Goal: Task Accomplishment & Management: Use online tool/utility

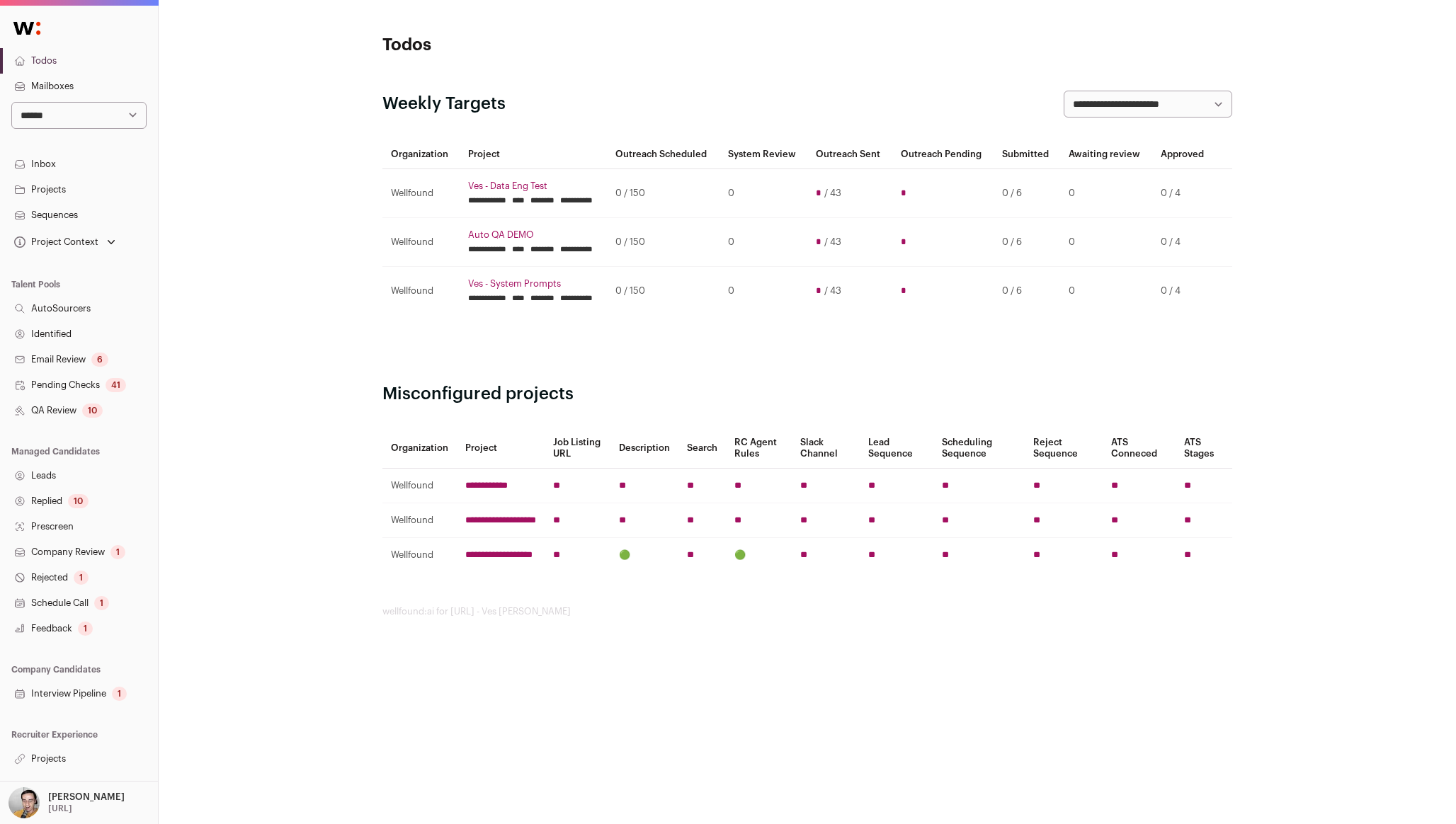
click at [98, 110] on select "**********" at bounding box center [78, 115] width 135 height 27
select select "*"
click at [11, 102] on select "**********" at bounding box center [78, 115] width 135 height 27
click at [104, 192] on link "Projects" at bounding box center [78, 190] width 158 height 26
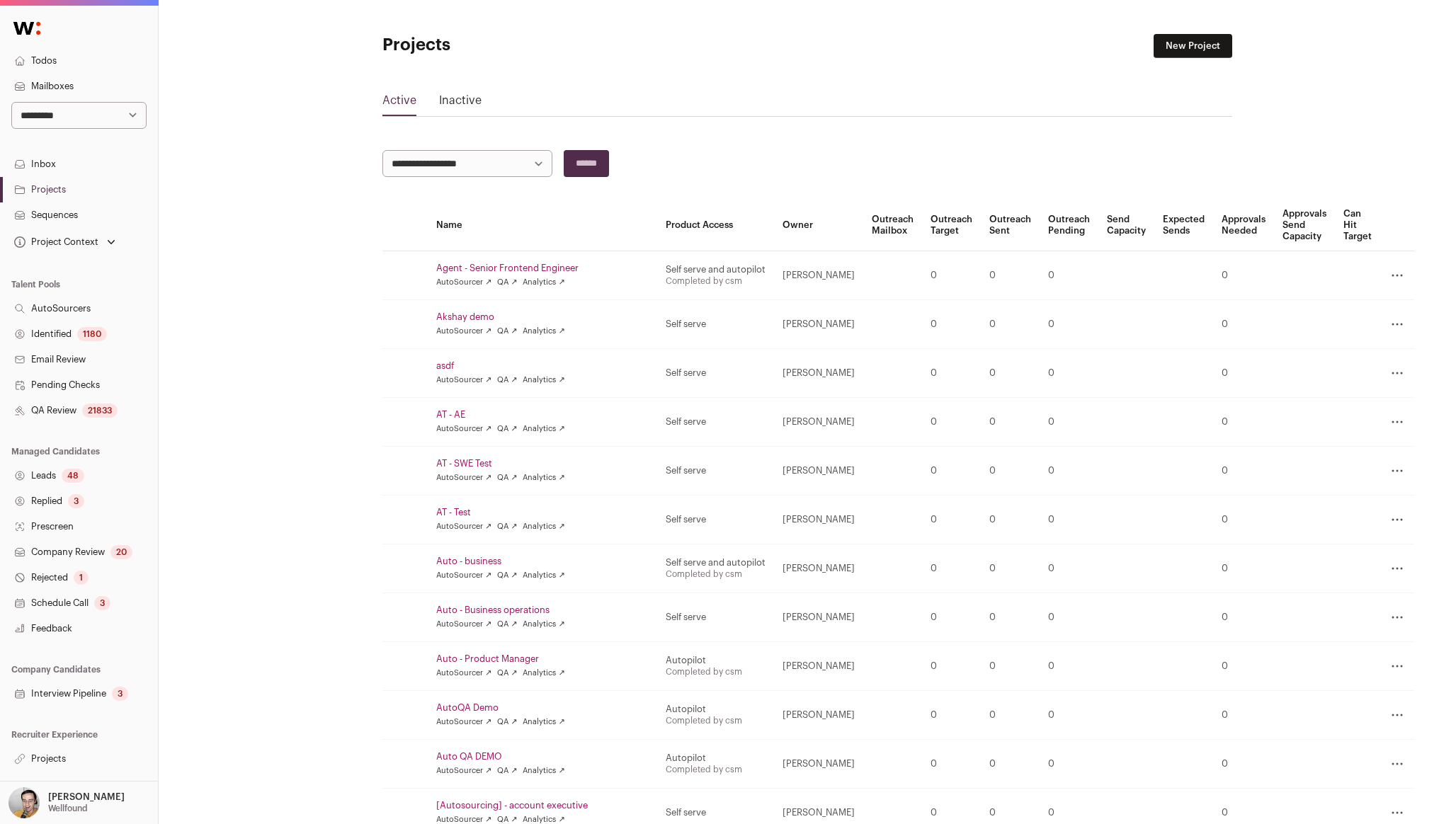
click at [463, 173] on select "**********" at bounding box center [467, 163] width 170 height 27
select select "*"
click at [382, 150] on select "**********" at bounding box center [467, 163] width 170 height 27
click at [587, 165] on input "******" at bounding box center [586, 163] width 46 height 27
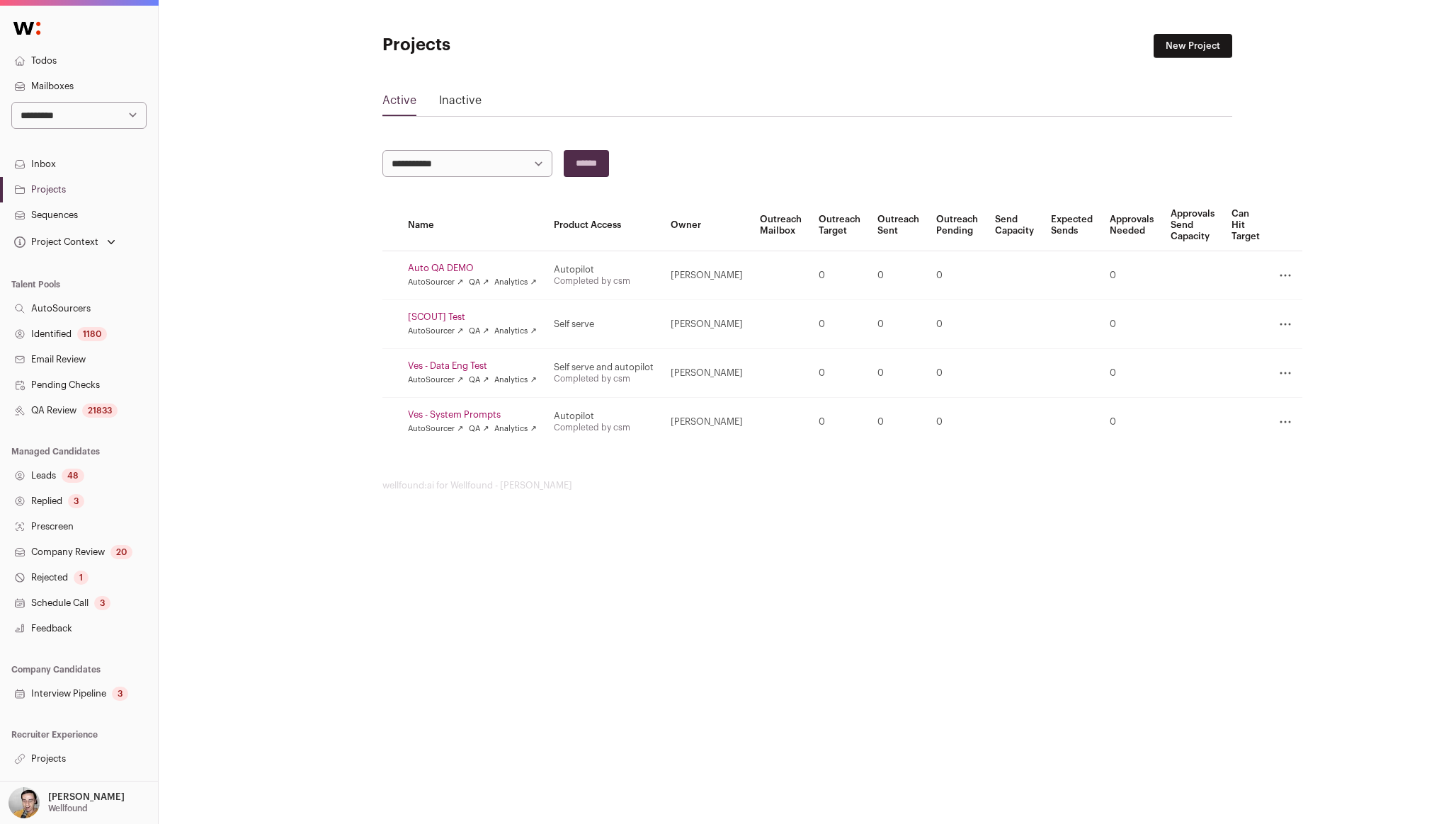
click at [429, 368] on link "Ves - Data Eng Test" at bounding box center [472, 366] width 129 height 11
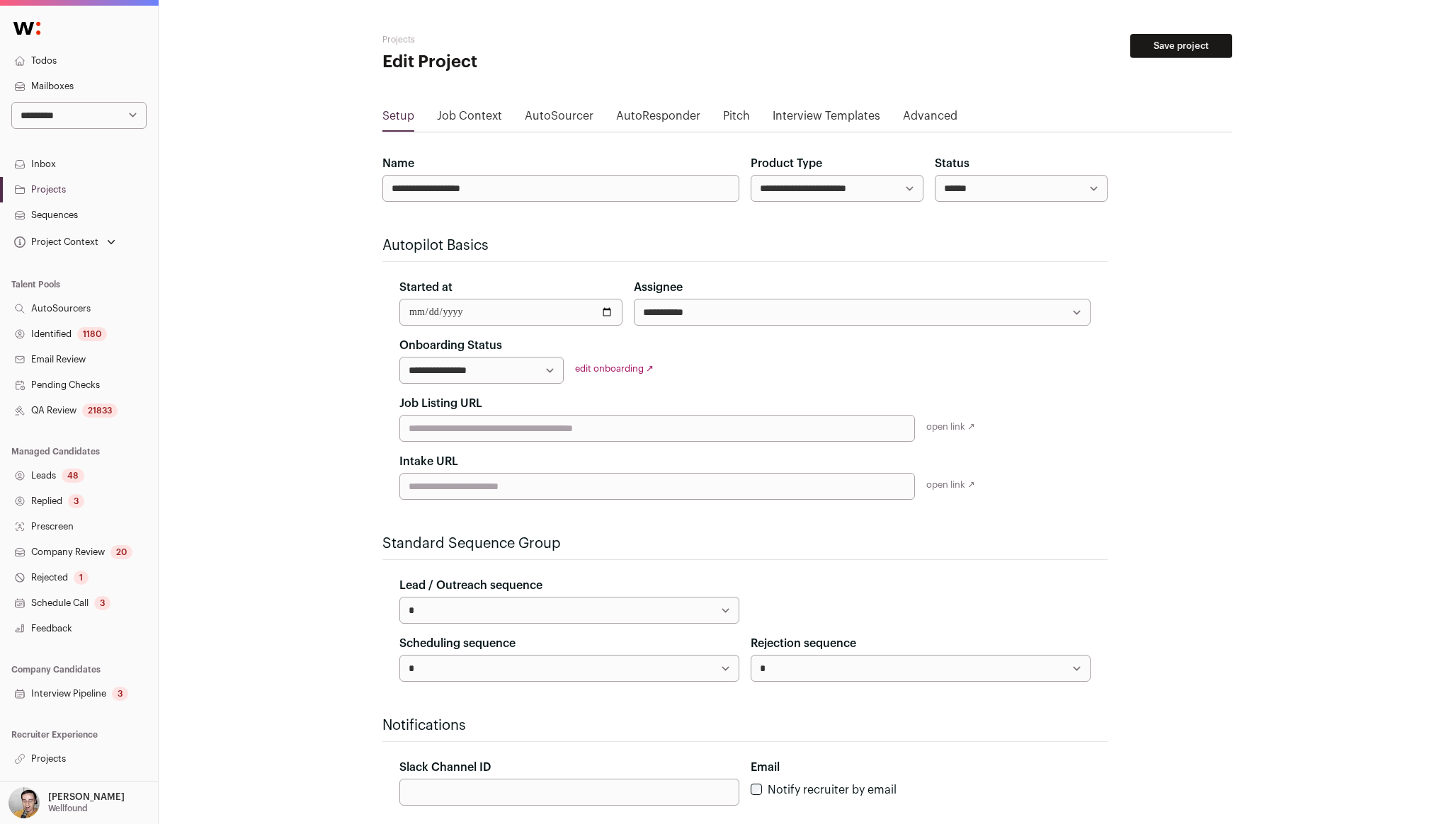
click at [92, 757] on link "Projects" at bounding box center [78, 759] width 158 height 26
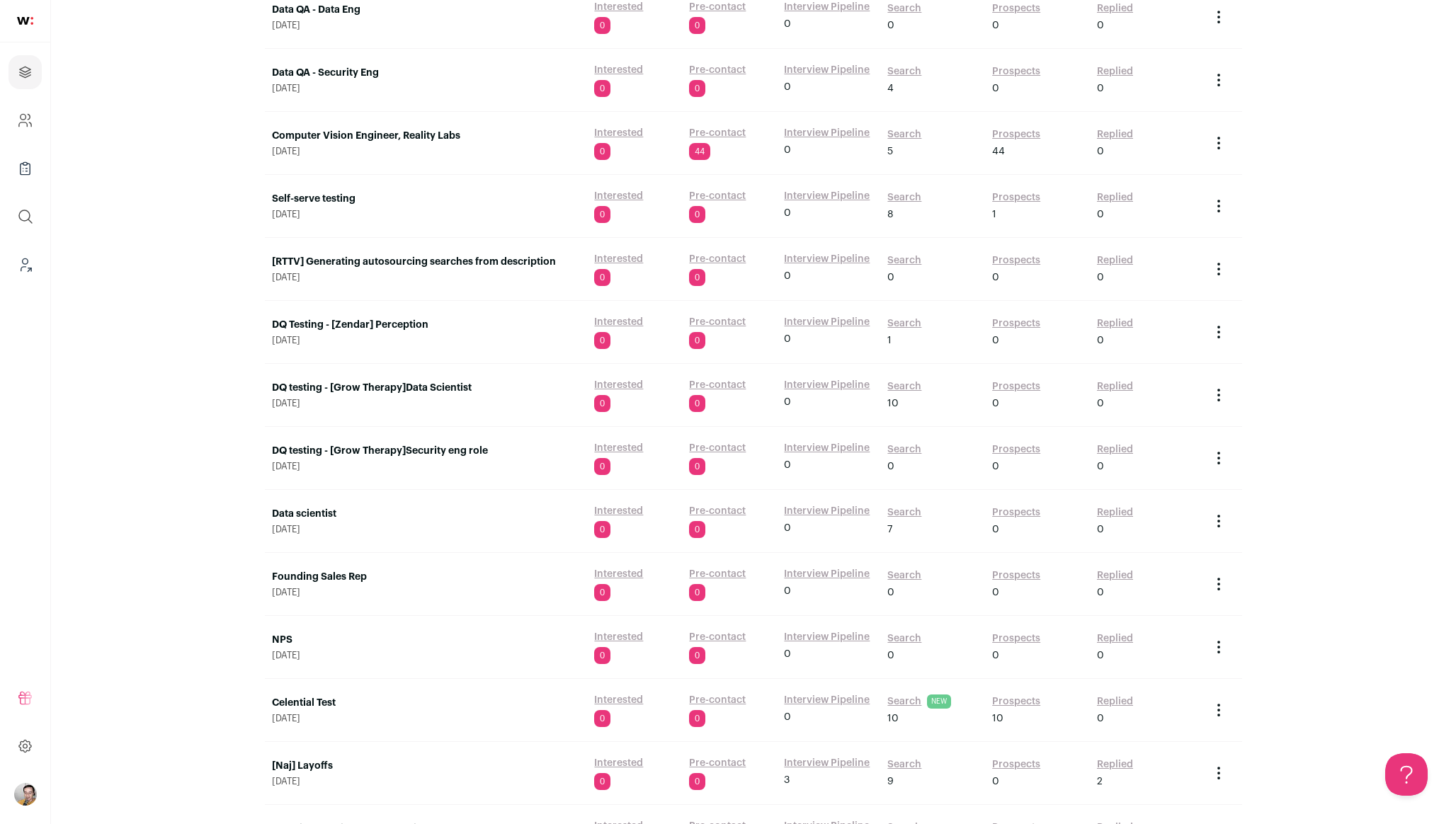
scroll to position [1410, 0]
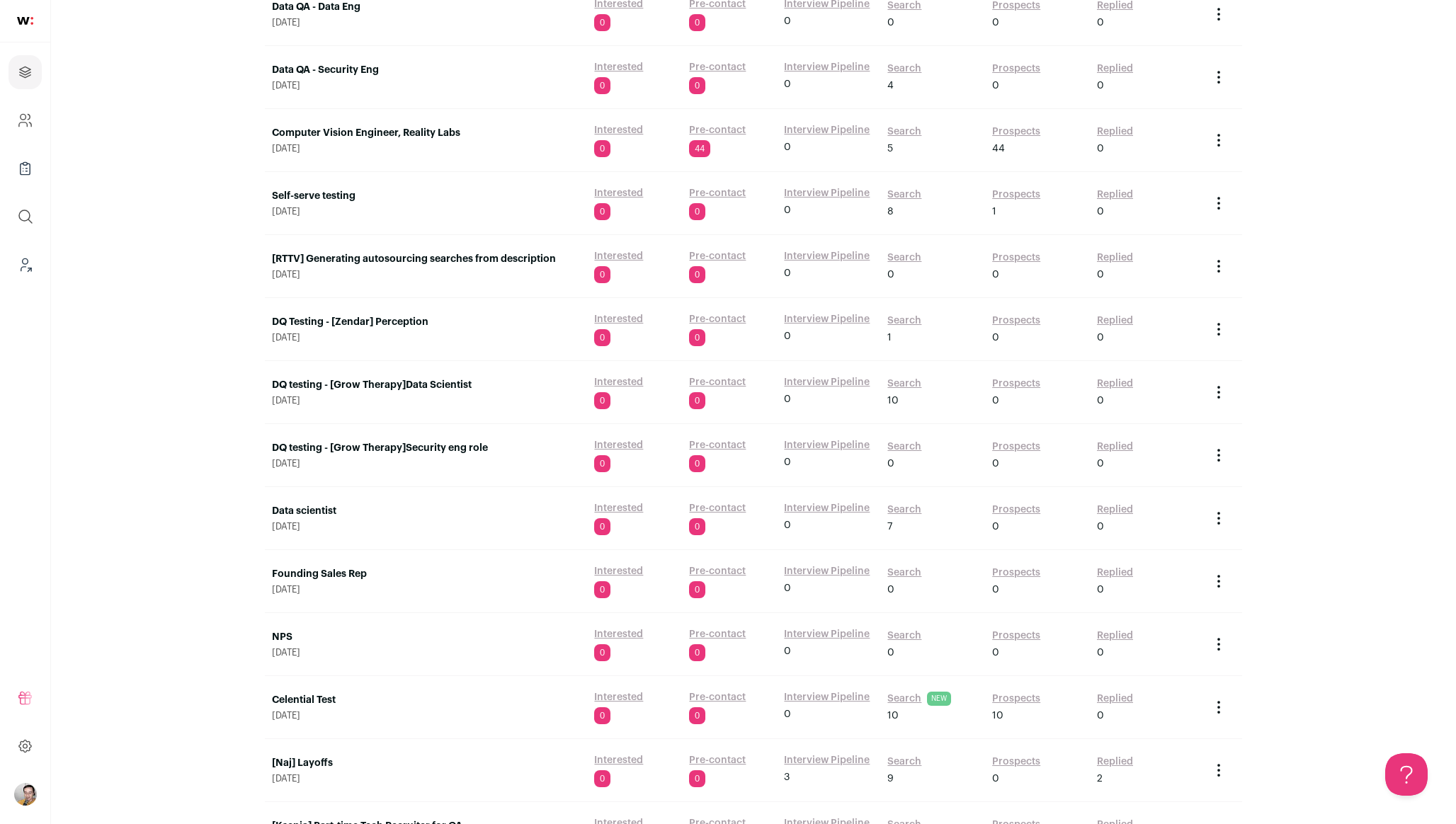
click at [905, 701] on link "Search" at bounding box center [903, 699] width 34 height 14
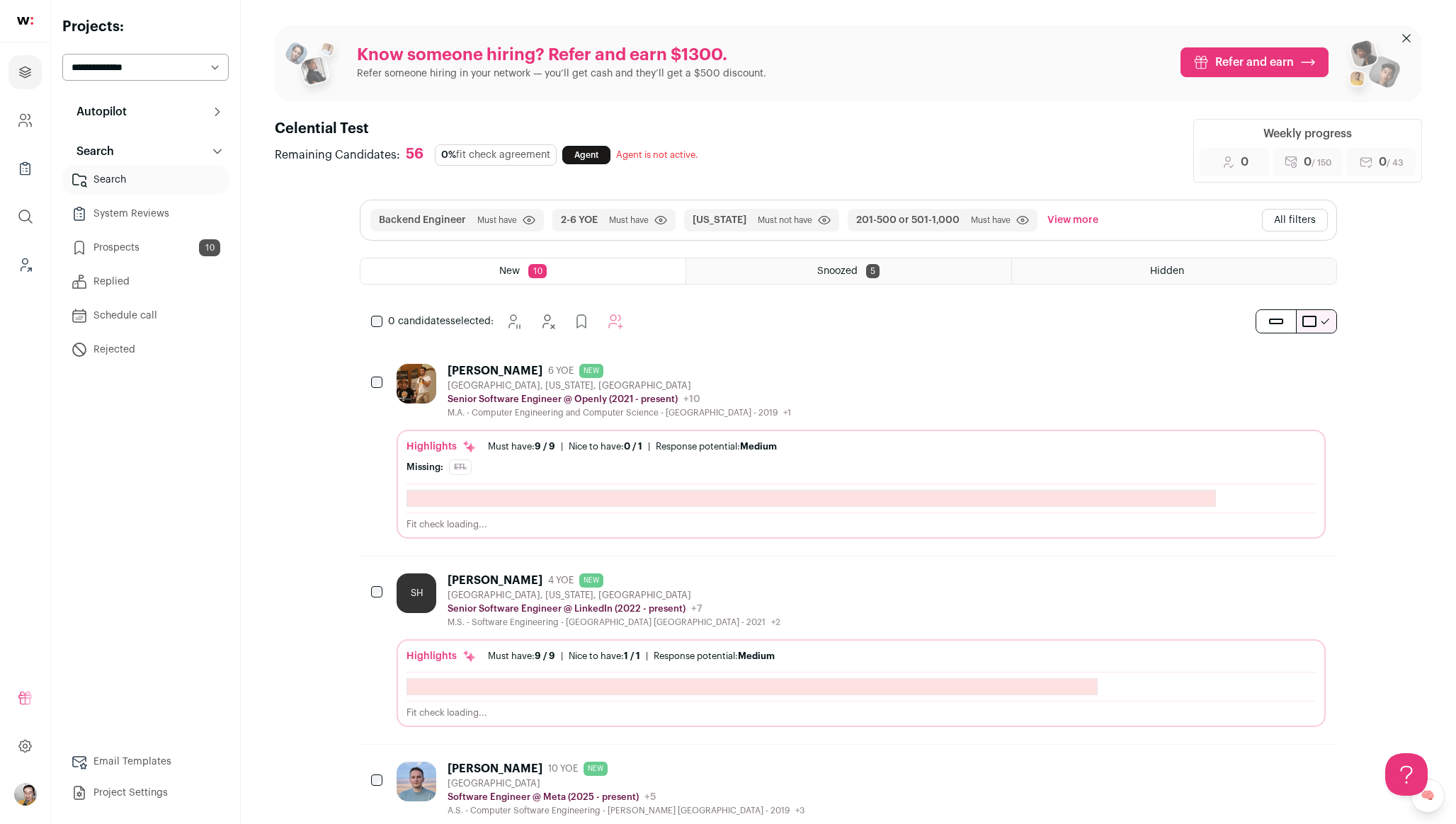
click at [427, 224] on button "Backend Engineer" at bounding box center [422, 220] width 87 height 14
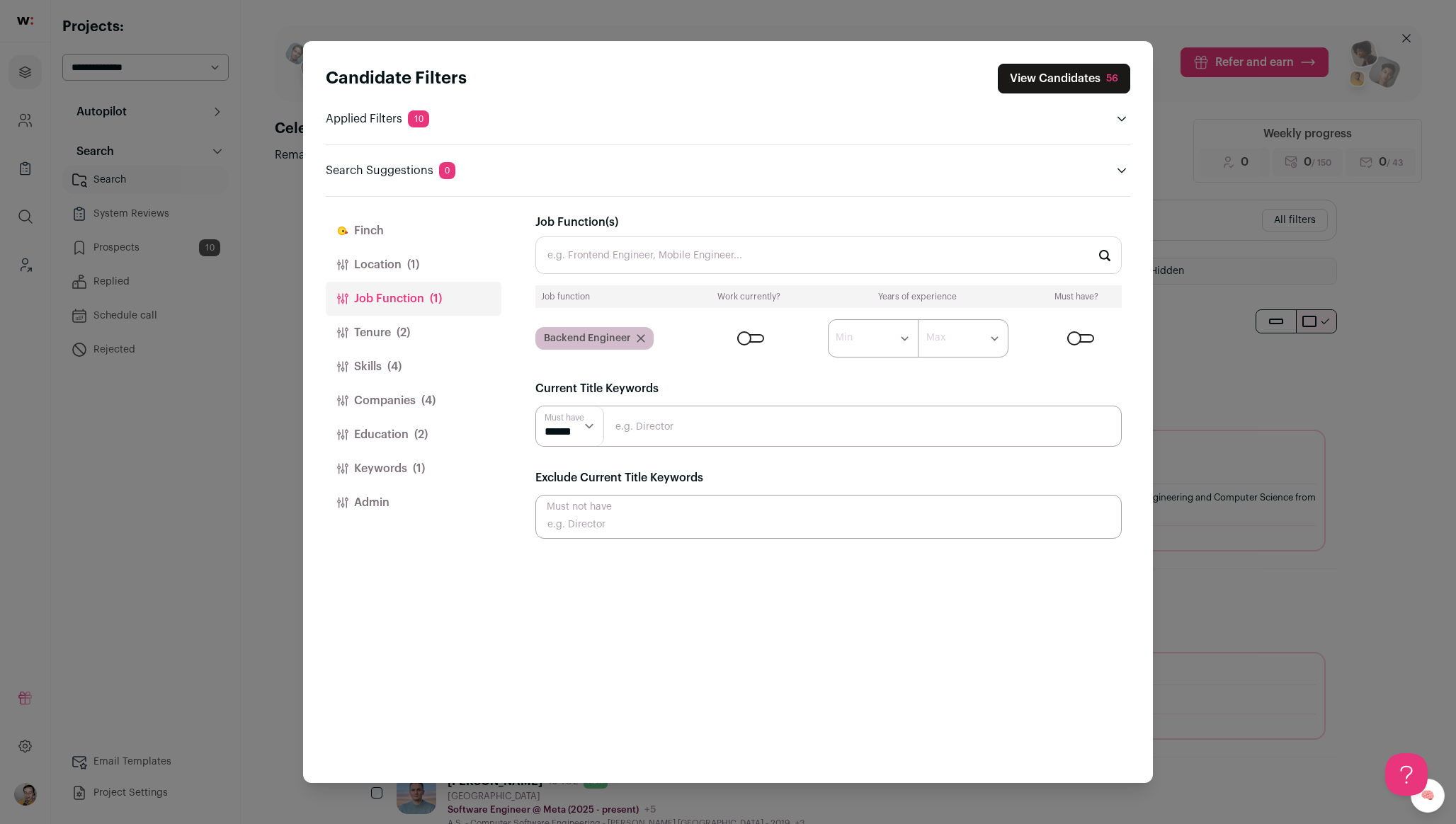
click at [401, 267] on button "Location (1)" at bounding box center [414, 264] width 176 height 34
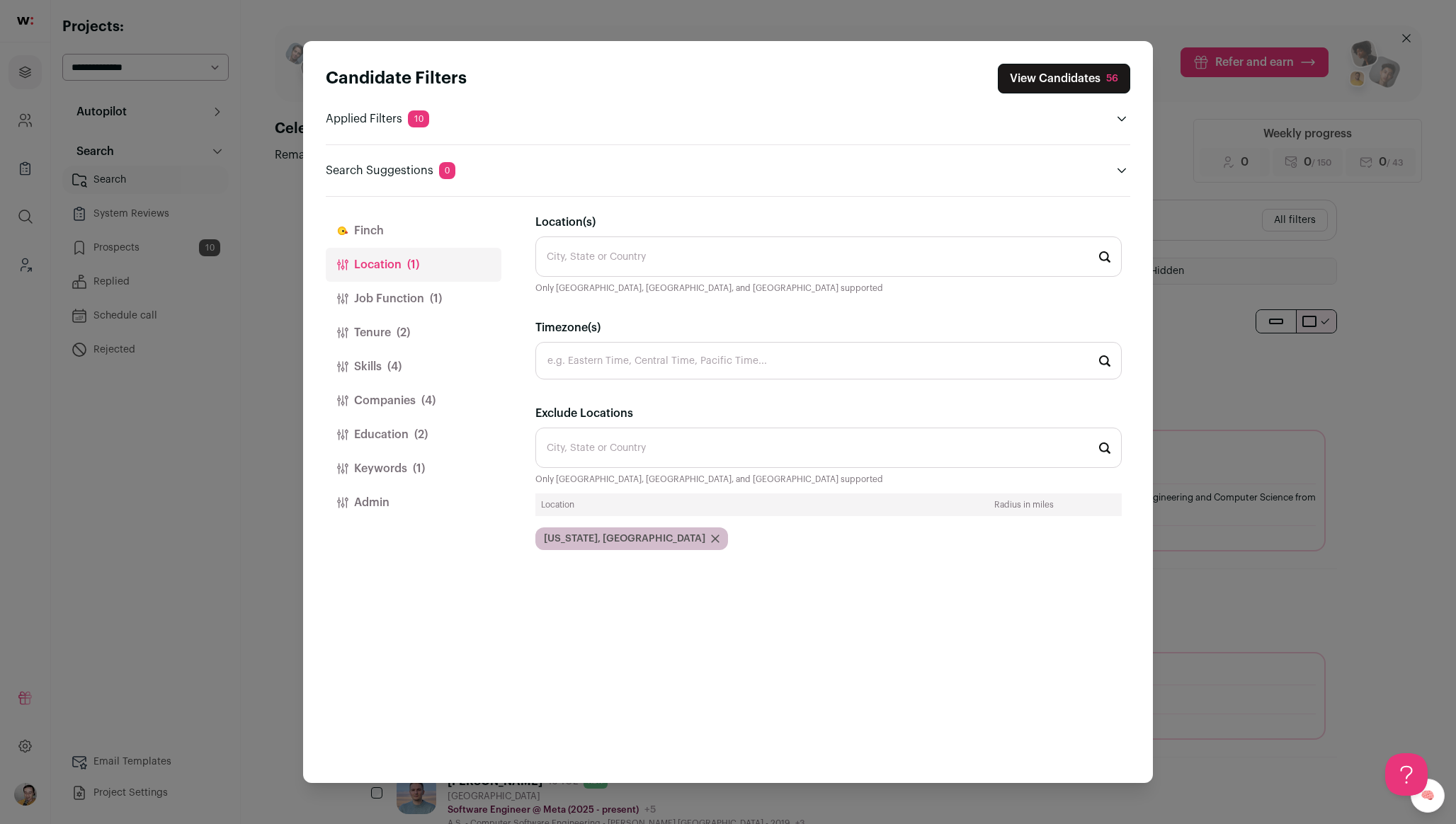
click at [392, 295] on button "Job Function (1)" at bounding box center [414, 299] width 176 height 34
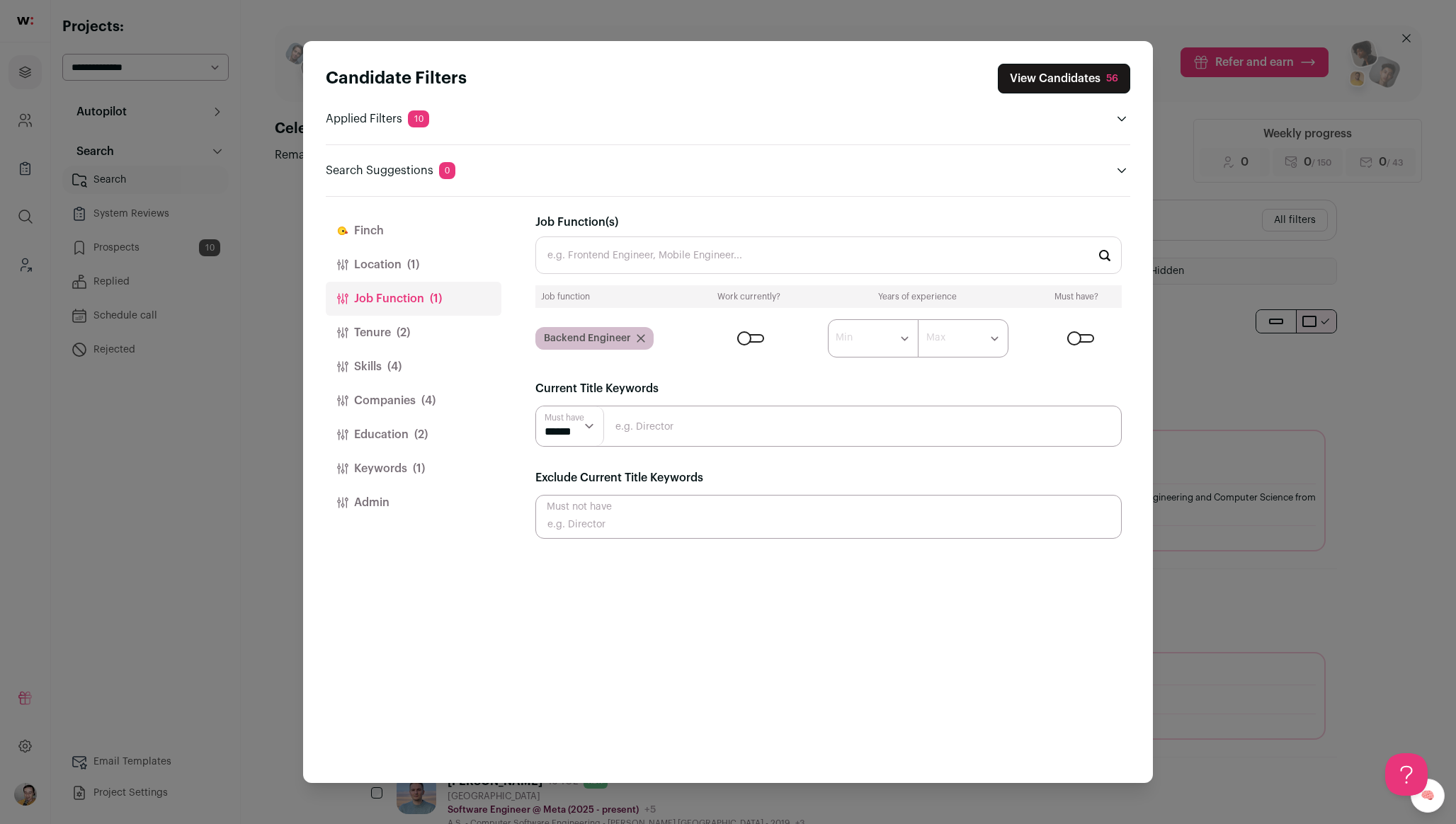
click at [380, 334] on button "Tenure (2)" at bounding box center [414, 332] width 176 height 34
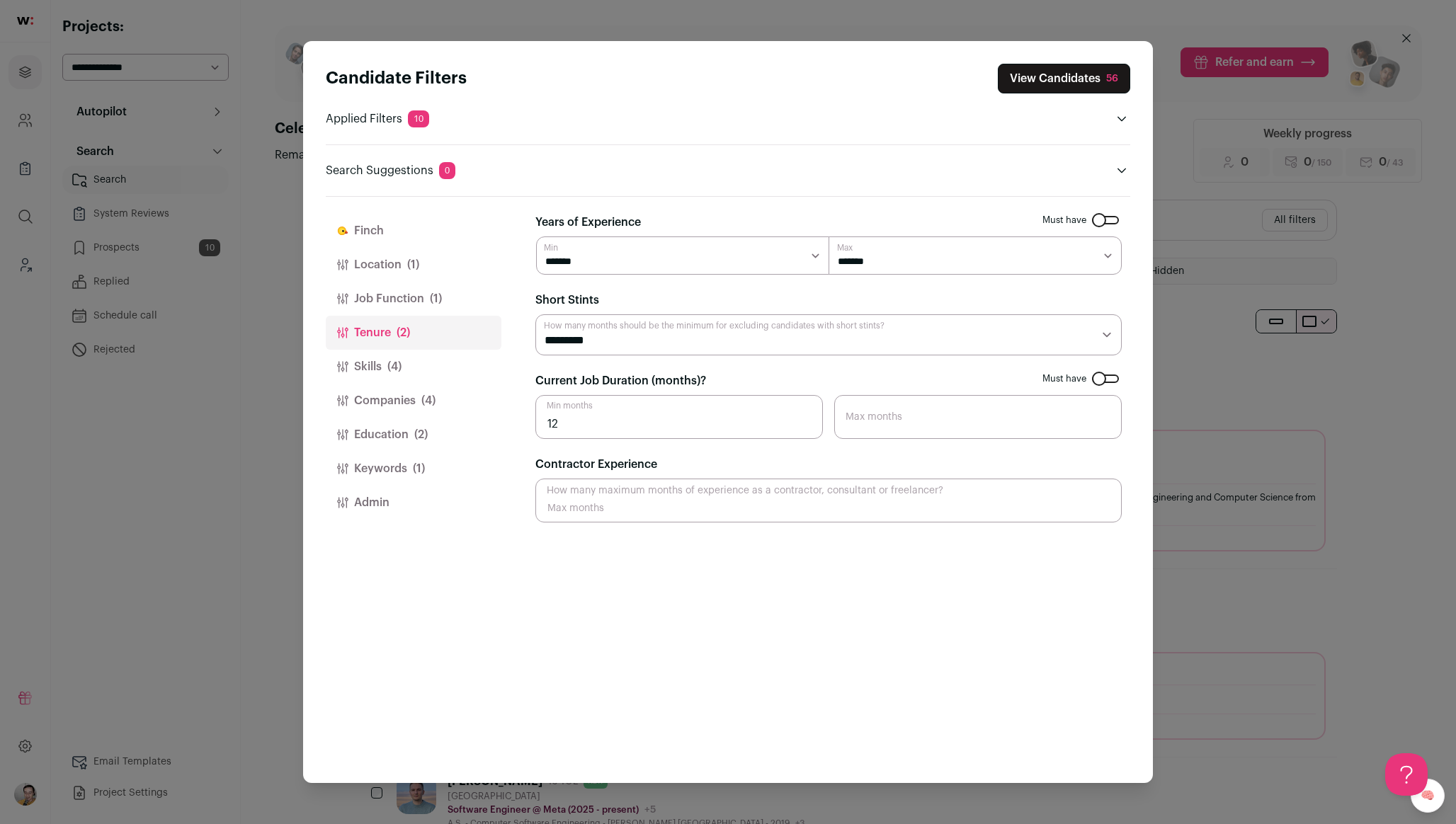
click at [380, 355] on button "Skills (4)" at bounding box center [414, 366] width 176 height 34
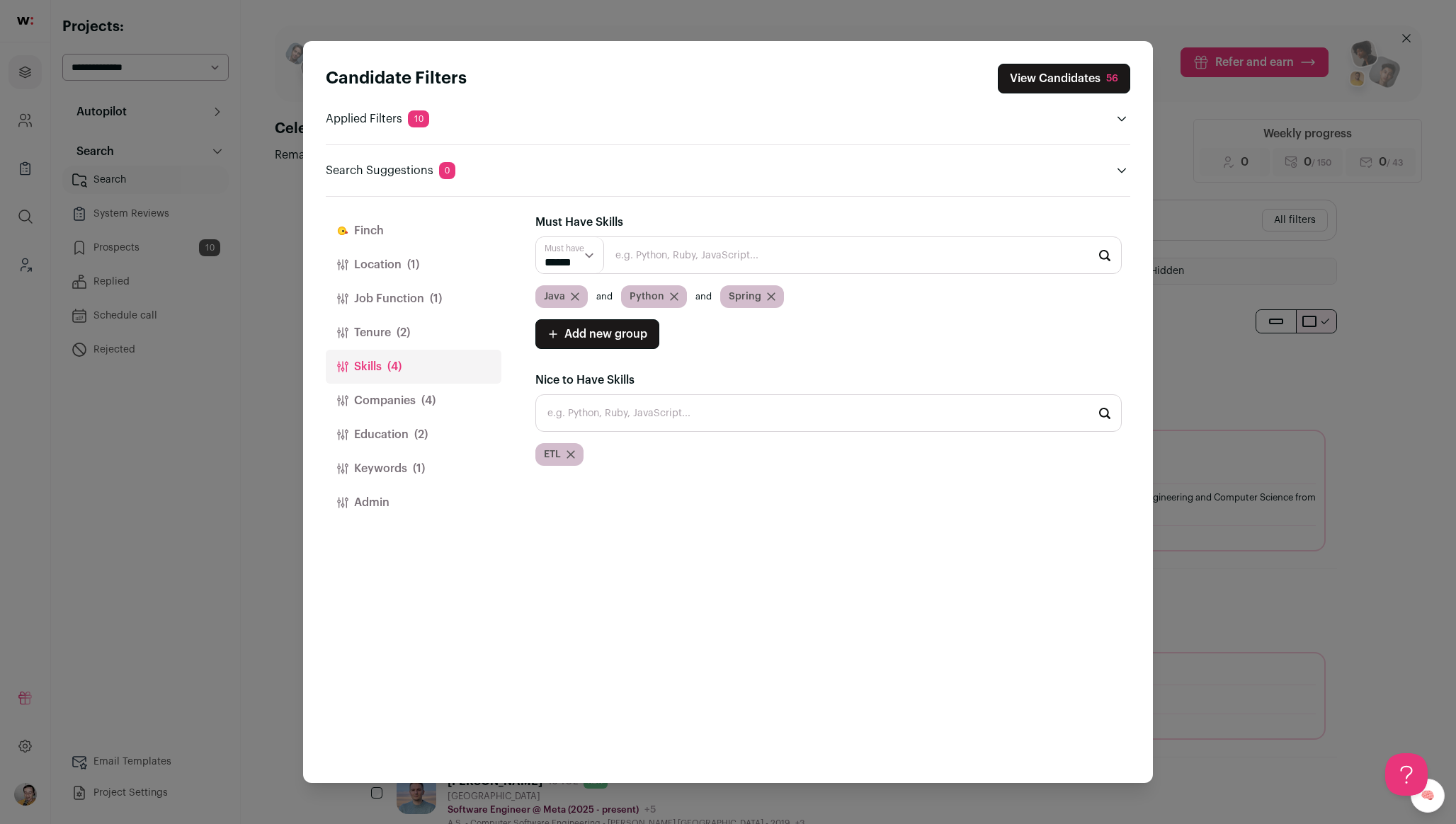
click at [372, 398] on button "Companies (4)" at bounding box center [414, 400] width 176 height 34
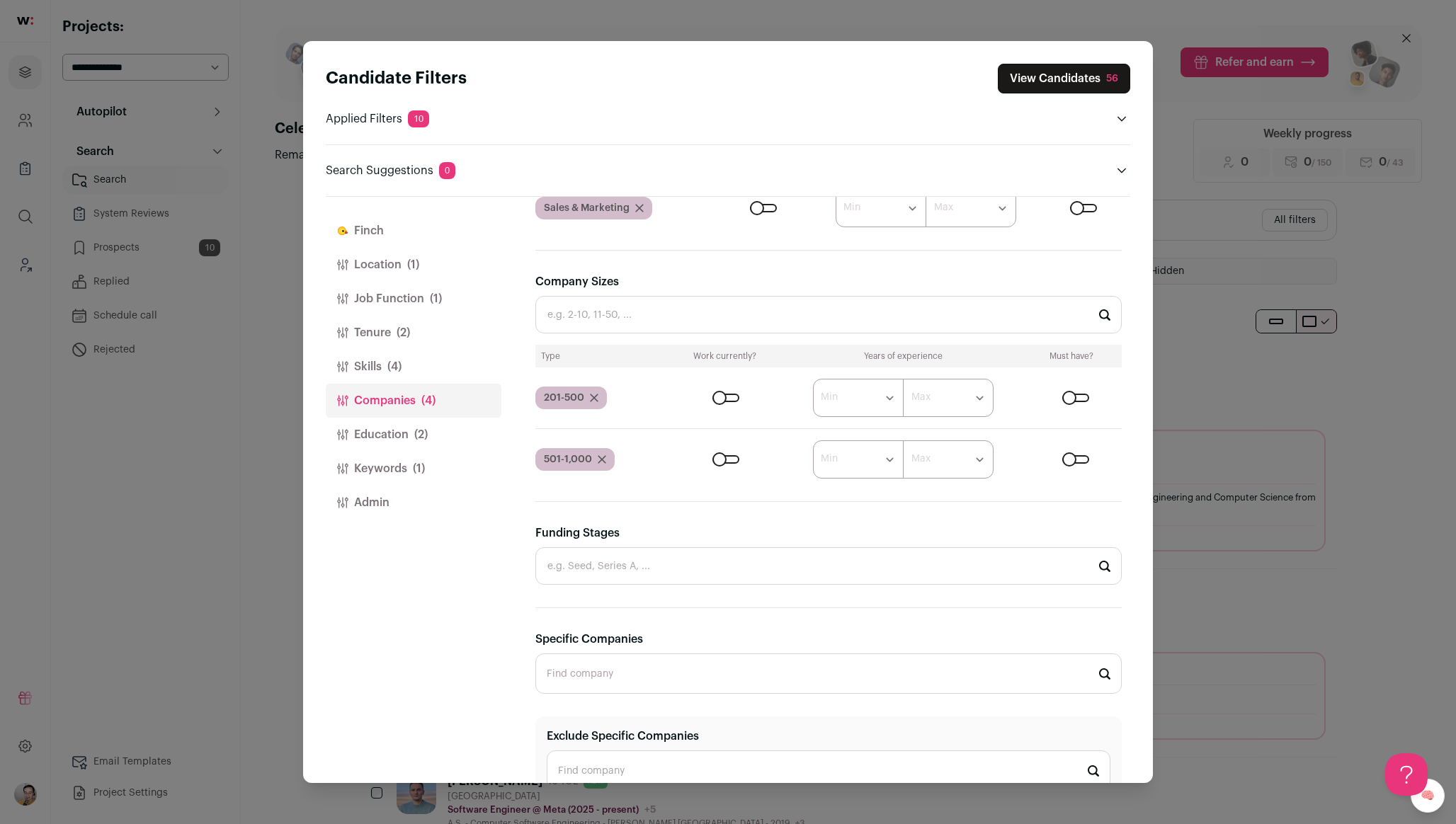
scroll to position [489, 0]
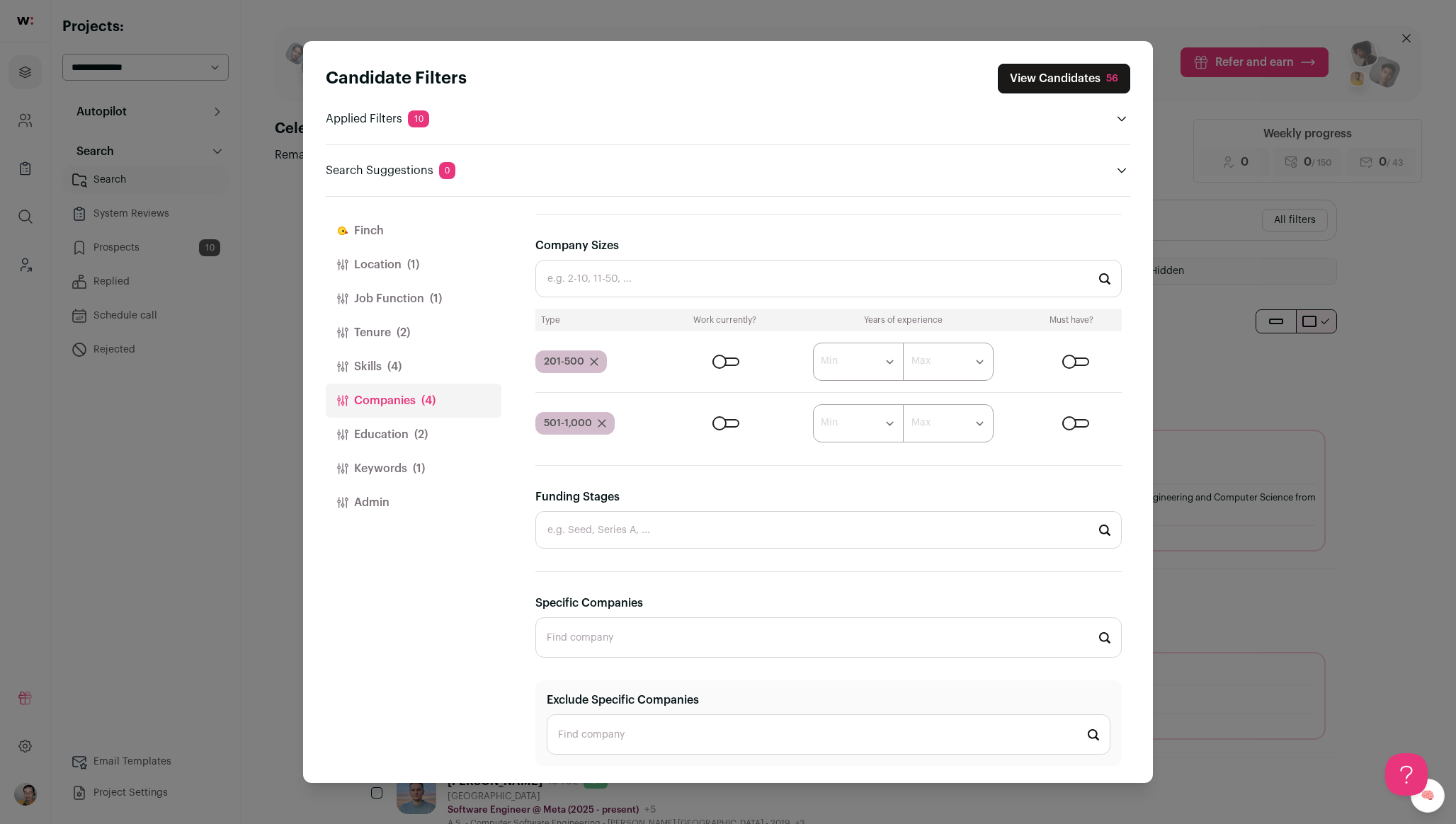
click at [381, 371] on button "Skills (4)" at bounding box center [414, 366] width 176 height 34
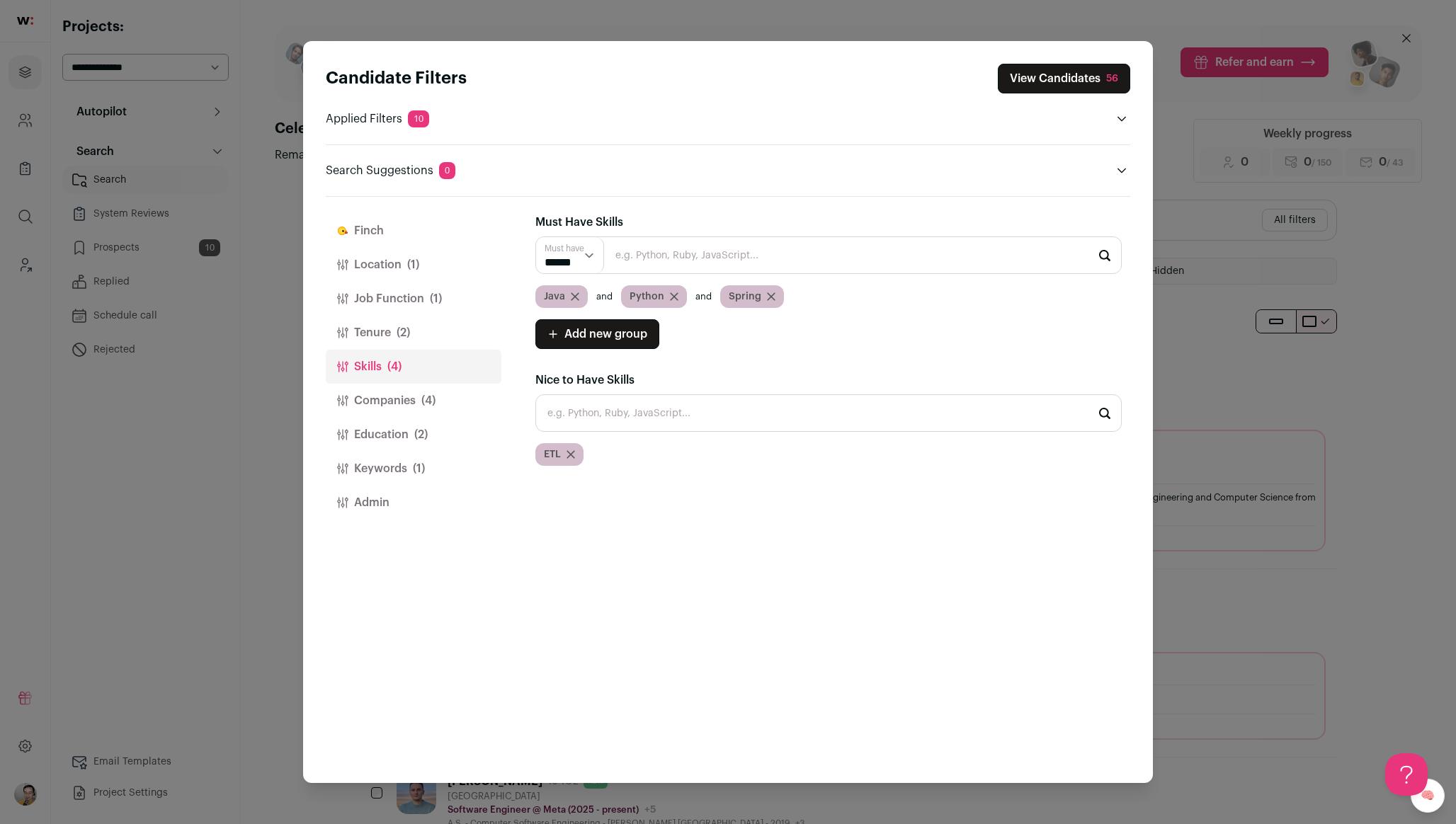
scroll to position [0, 0]
click at [388, 421] on button "Education (2)" at bounding box center [414, 434] width 176 height 34
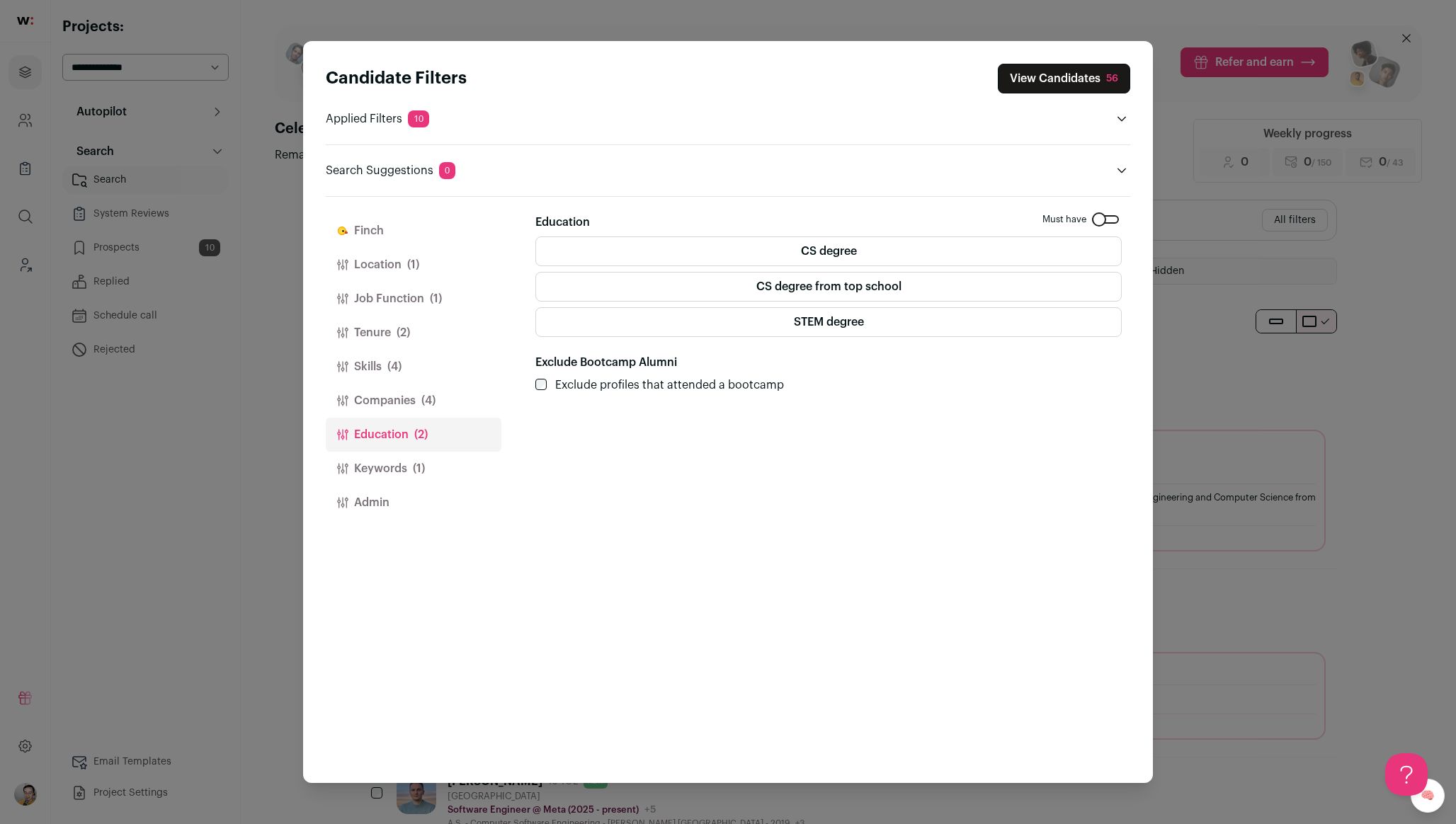
click at [390, 487] on button "Admin" at bounding box center [414, 502] width 176 height 34
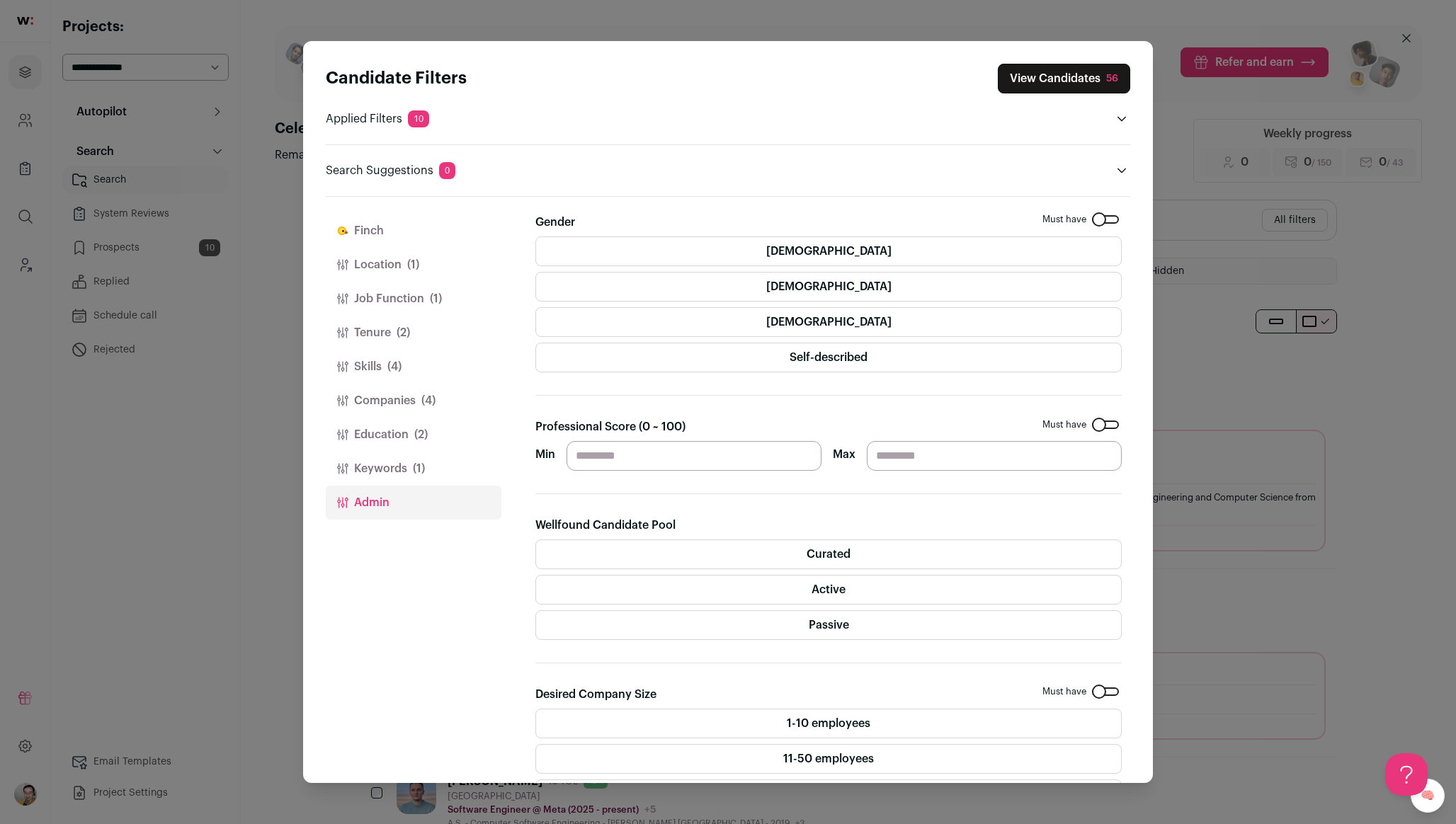
click at [409, 462] on button "Keywords (1)" at bounding box center [414, 469] width 176 height 34
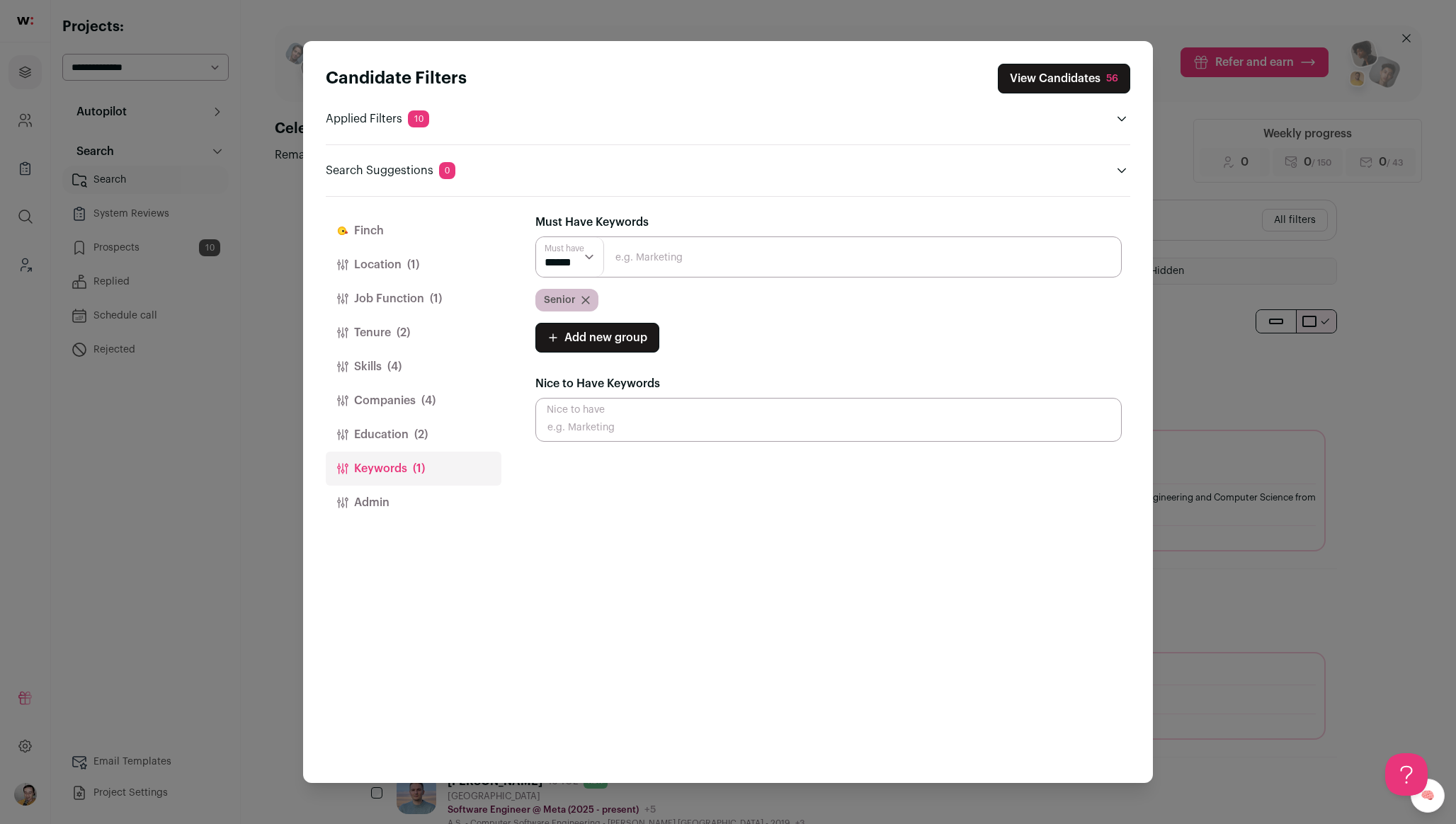
click at [401, 480] on button "Keywords (1)" at bounding box center [414, 469] width 176 height 34
click at [391, 508] on button "Admin" at bounding box center [414, 502] width 176 height 34
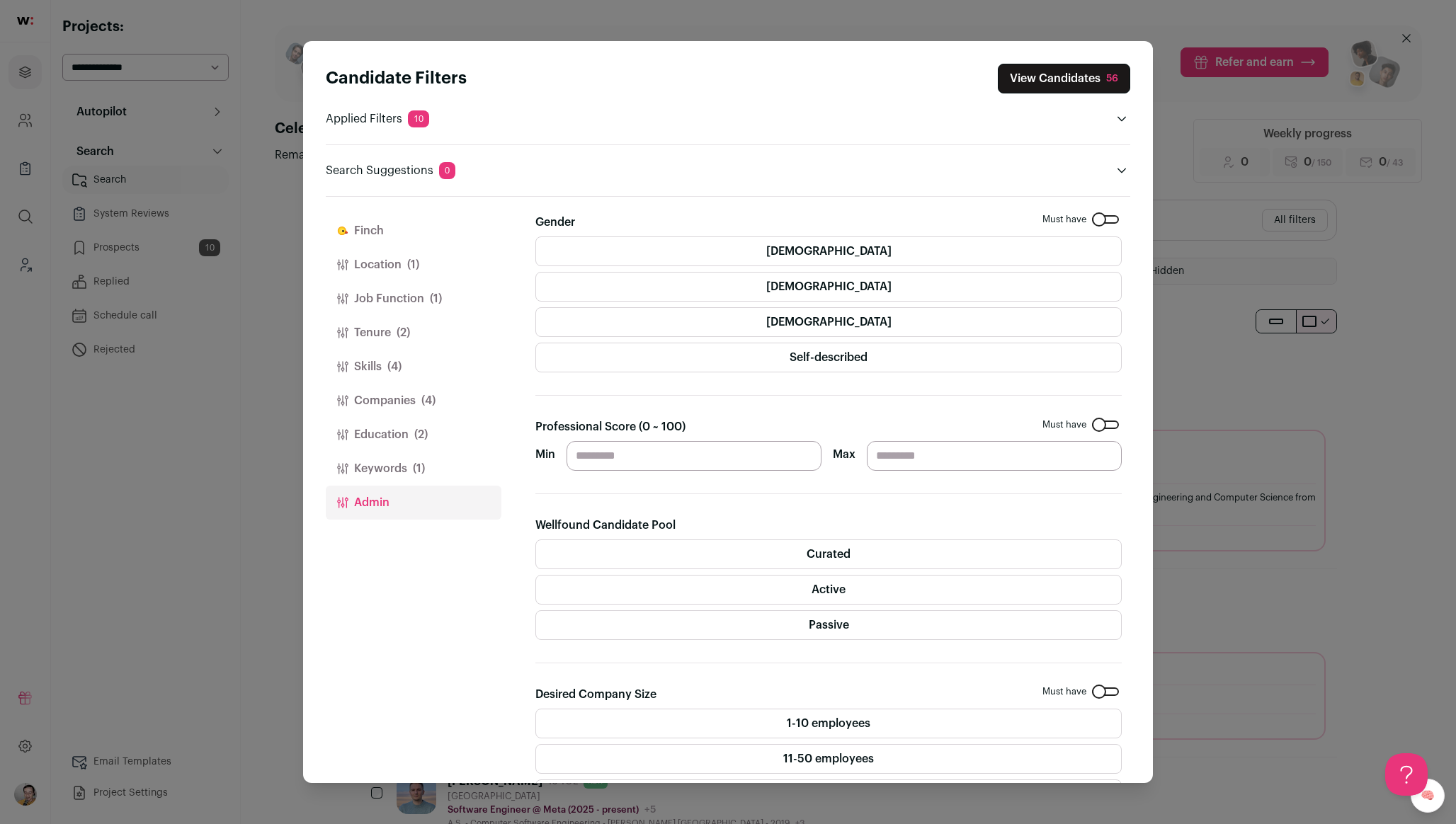
scroll to position [149, 0]
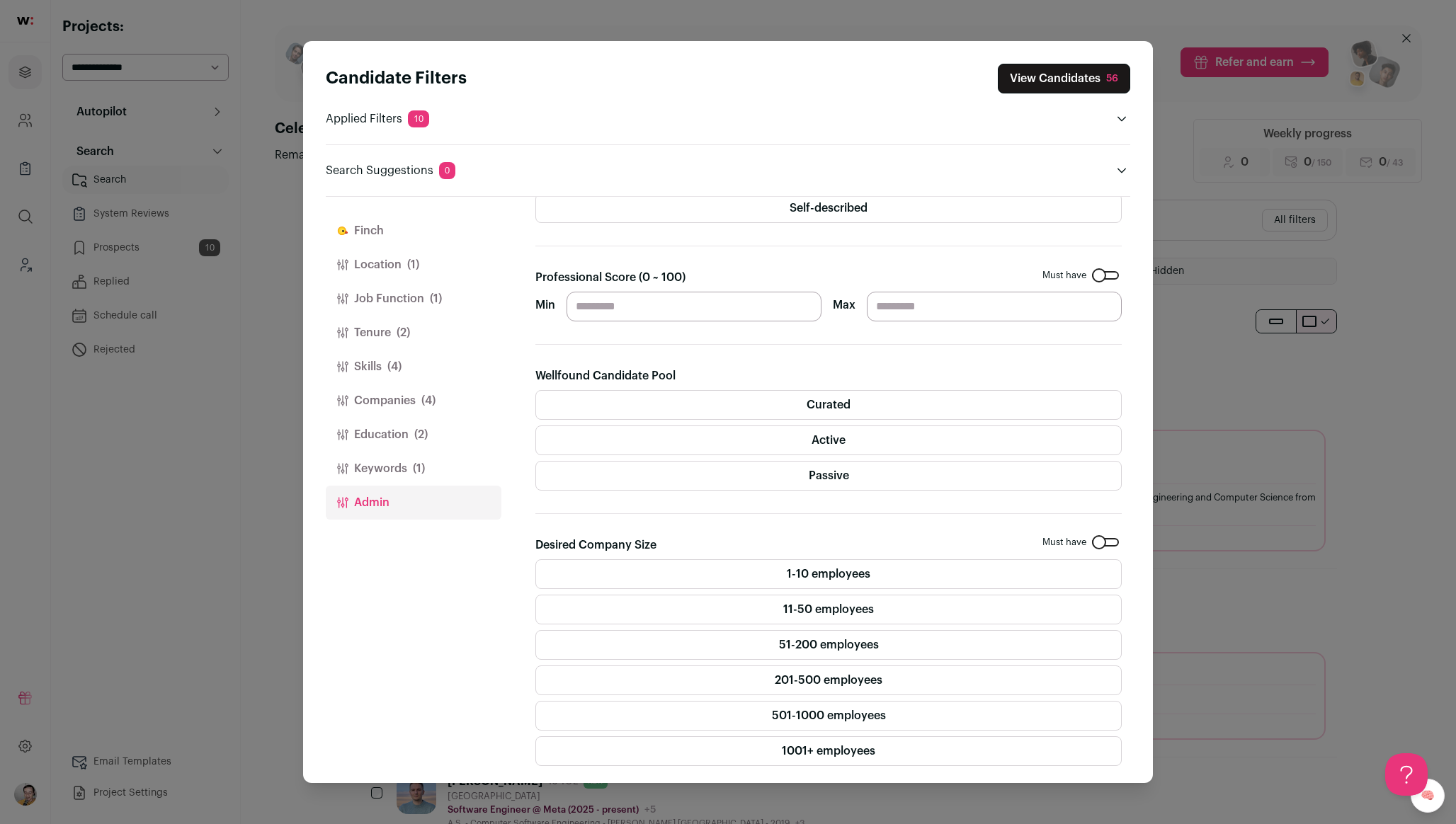
click at [417, 472] on span "(1)" at bounding box center [419, 469] width 12 height 17
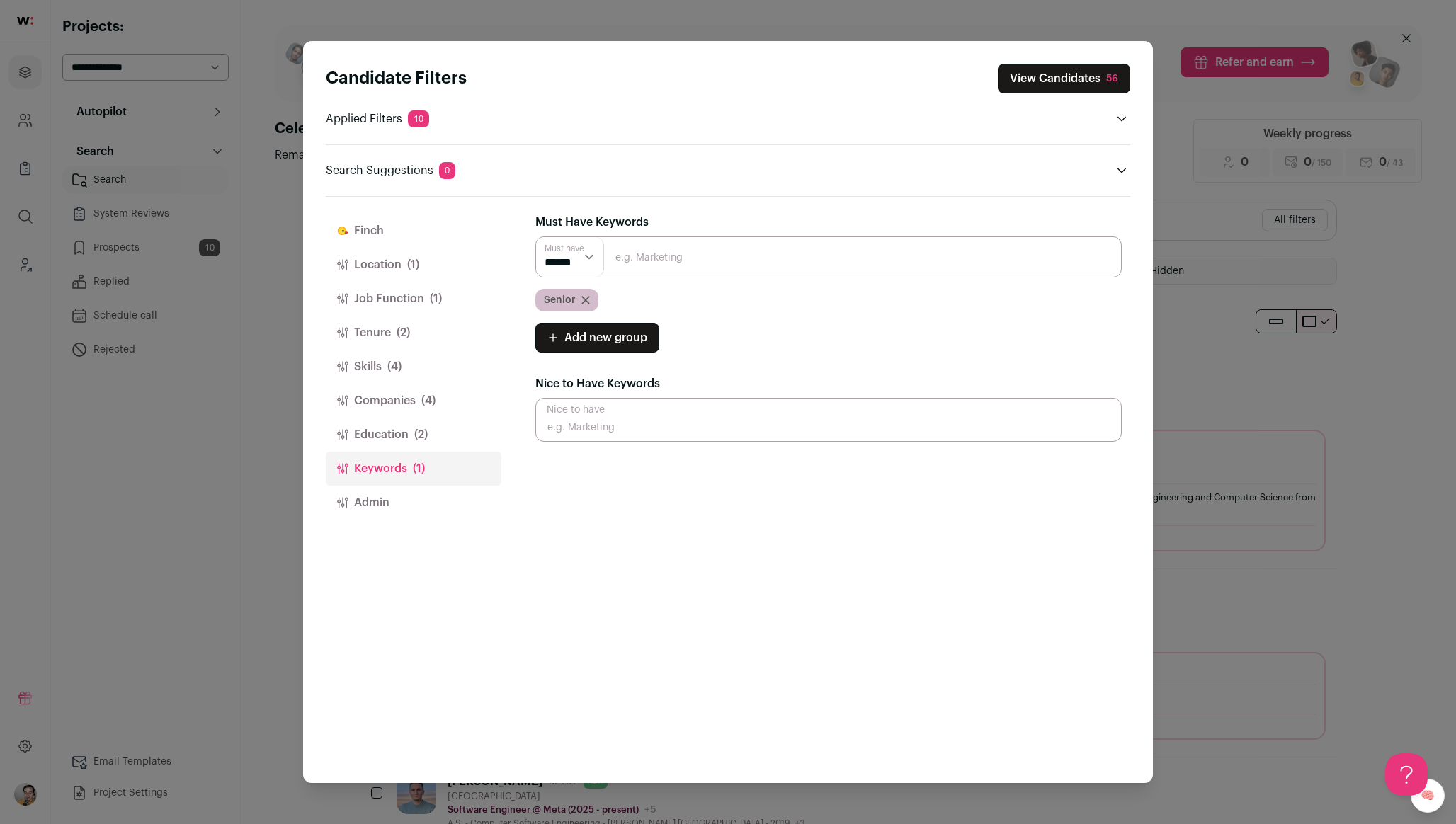
click at [353, 116] on p "Applied Filters 10" at bounding box center [378, 119] width 104 height 17
click at [417, 116] on span "10" at bounding box center [418, 119] width 22 height 17
